Goal: Entertainment & Leisure: Consume media (video, audio)

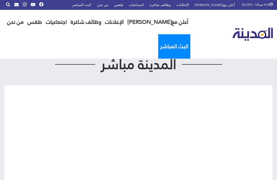
click at [158, 34] on link "البث المباشر" at bounding box center [174, 46] width 32 height 24
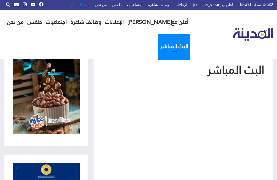
click at [92, 7] on link "البث المباشر" at bounding box center [80, 5] width 25 height 10
